Goal: Use online tool/utility: Utilize a website feature to perform a specific function

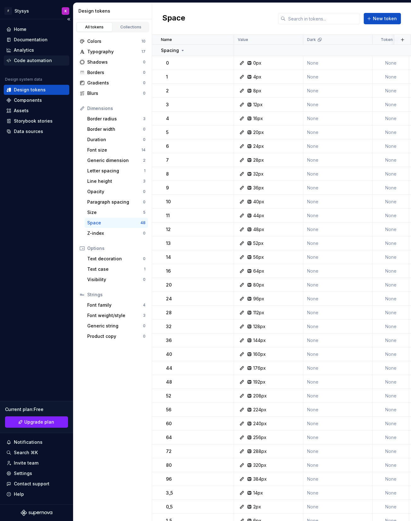
click at [39, 61] on div "Code automation" at bounding box center [33, 60] width 38 height 6
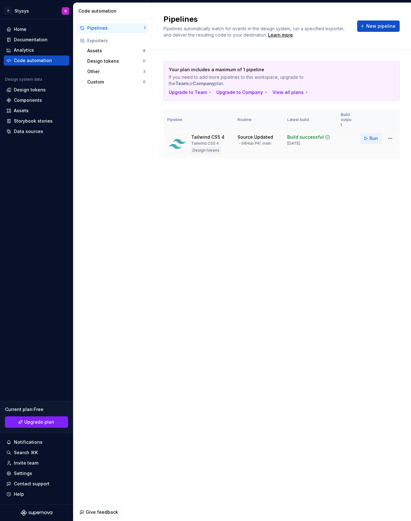
click at [369, 133] on button "Run" at bounding box center [371, 138] width 22 height 11
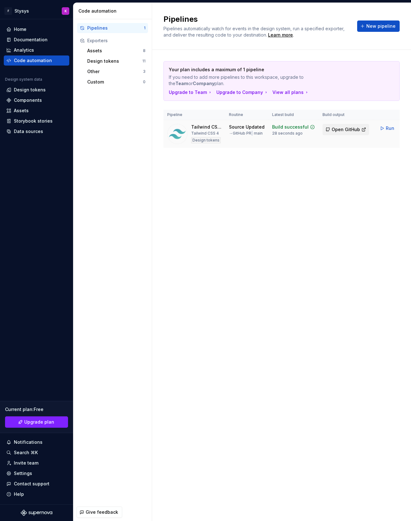
click at [343, 134] on button "Open GitHub" at bounding box center [345, 129] width 47 height 11
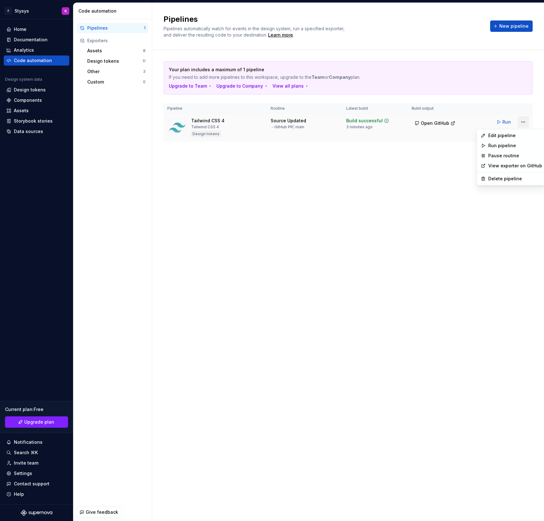
click at [411, 119] on html "F Stysys K Home Documentation Analytics Code automation Design system data Desi…" at bounding box center [272, 260] width 544 height 521
click at [411, 137] on div "Edit pipeline" at bounding box center [515, 135] width 54 height 6
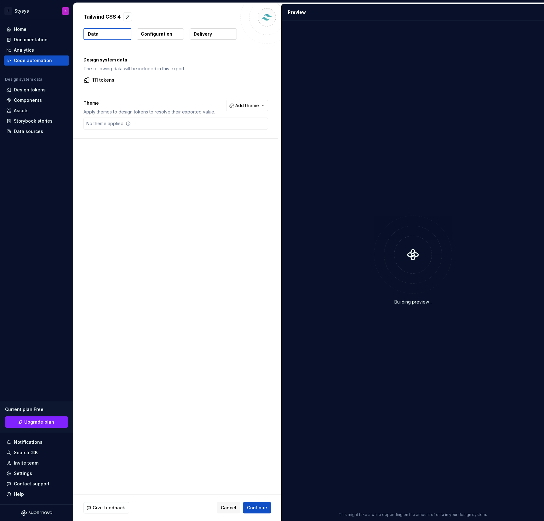
click at [208, 33] on p "Delivery" at bounding box center [203, 34] width 18 height 6
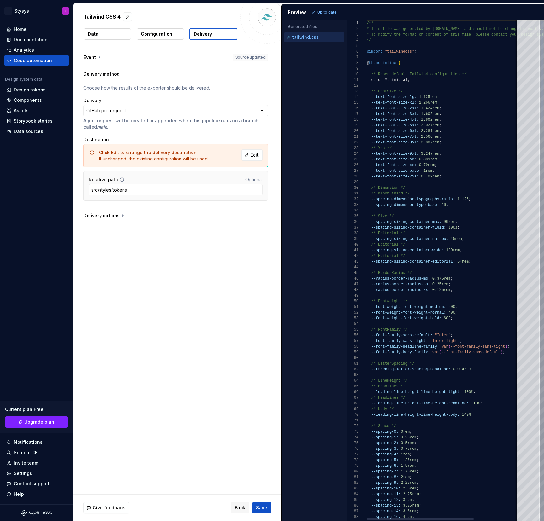
type textarea "**********"
